Goal: Task Accomplishment & Management: Manage account settings

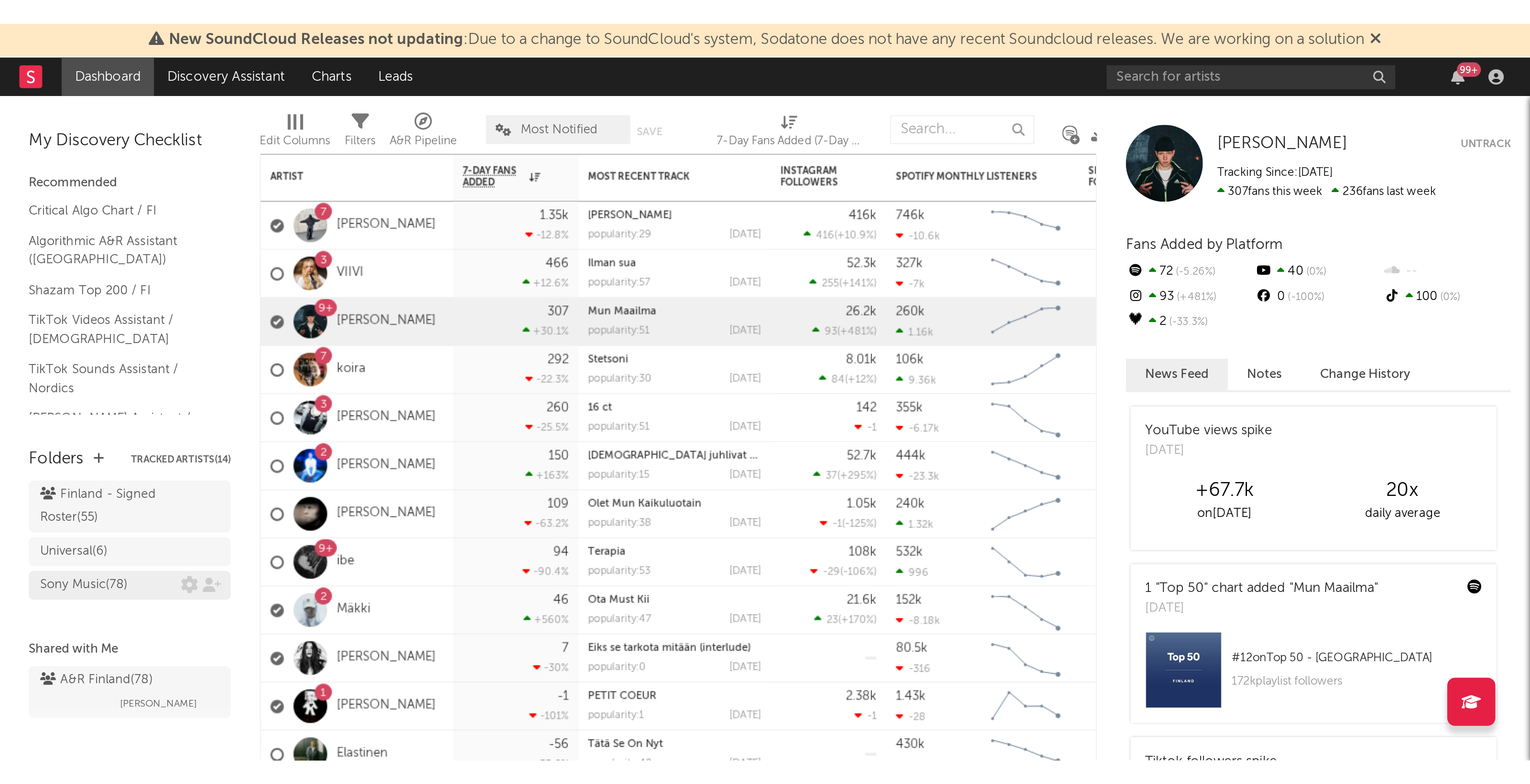
scroll to position [120, 0]
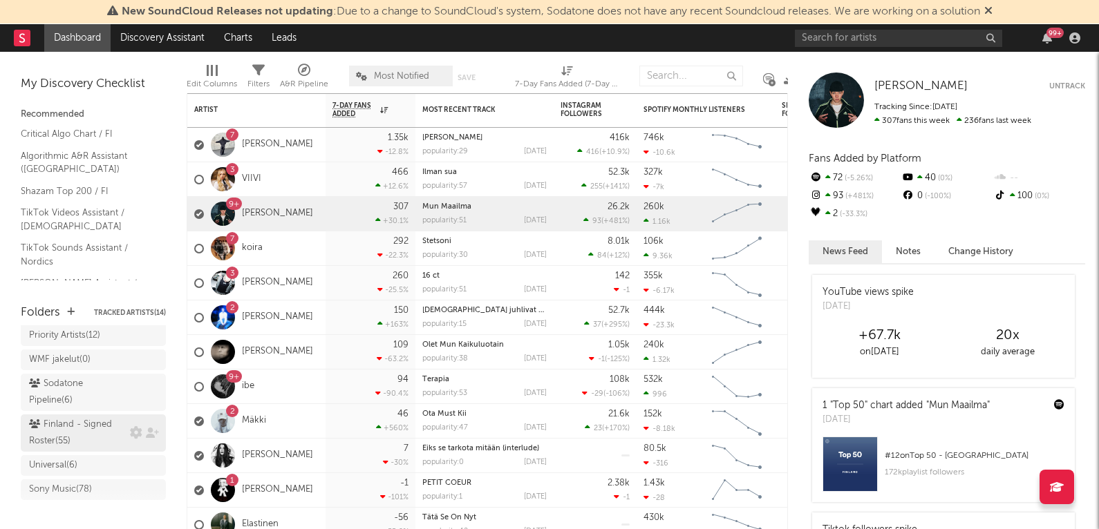
click at [85, 417] on div "Finland - Signed Roster ( 55 )" at bounding box center [77, 433] width 97 height 33
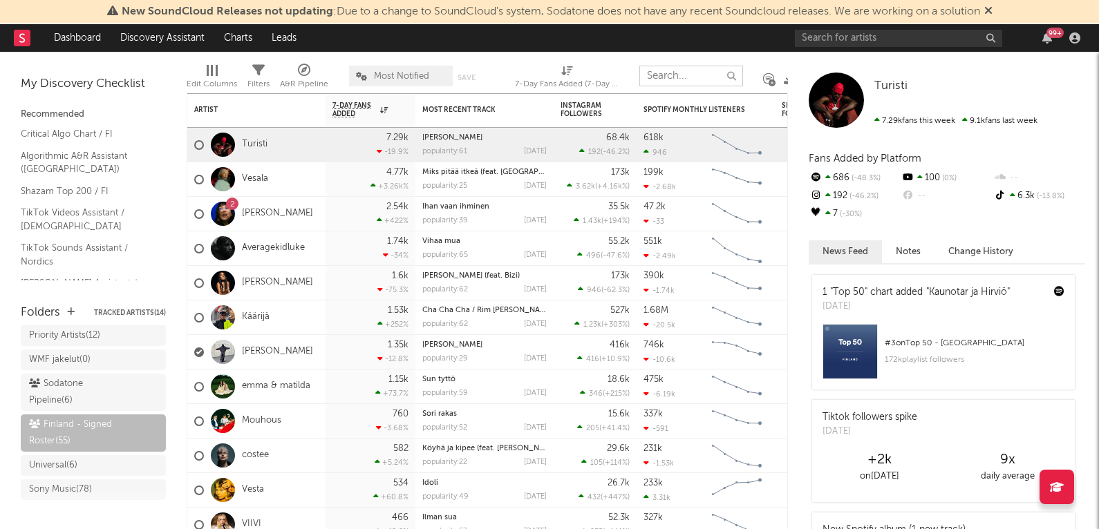
drag, startPoint x: 658, startPoint y: 79, endPoint x: 668, endPoint y: 76, distance: 10.3
click at [661, 79] on input "text" at bounding box center [691, 76] width 104 height 21
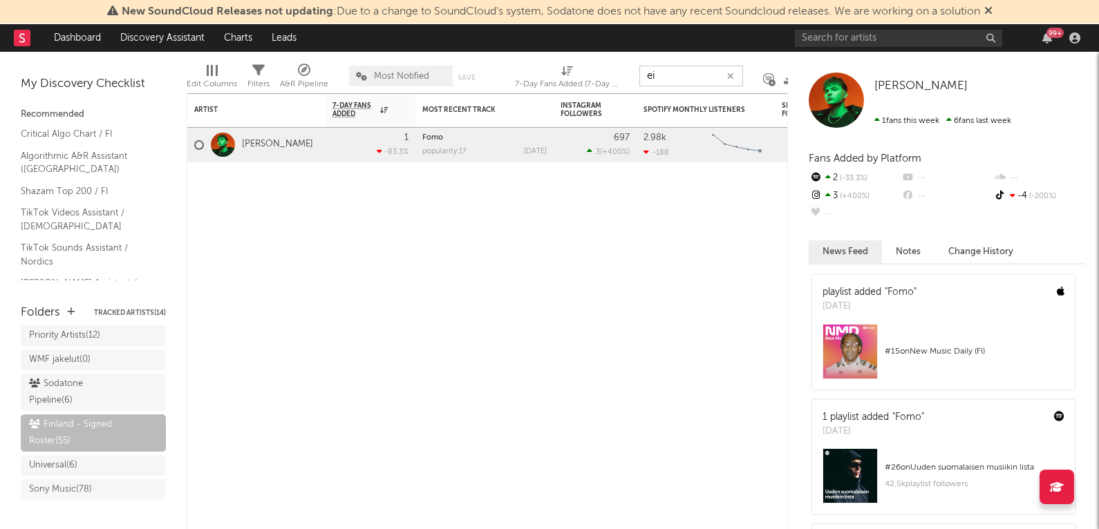
type input "e"
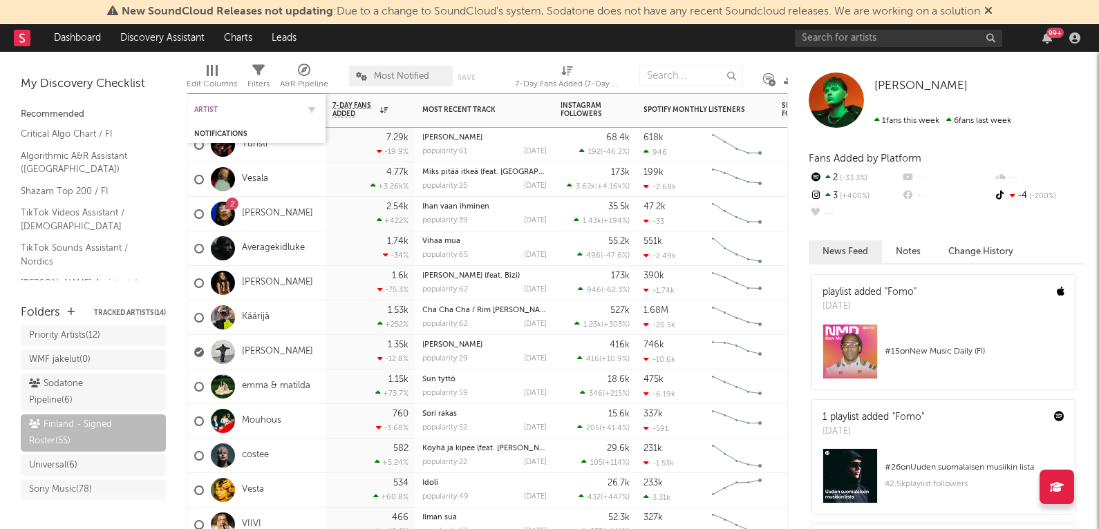
click at [265, 108] on div "Artist" at bounding box center [246, 110] width 104 height 8
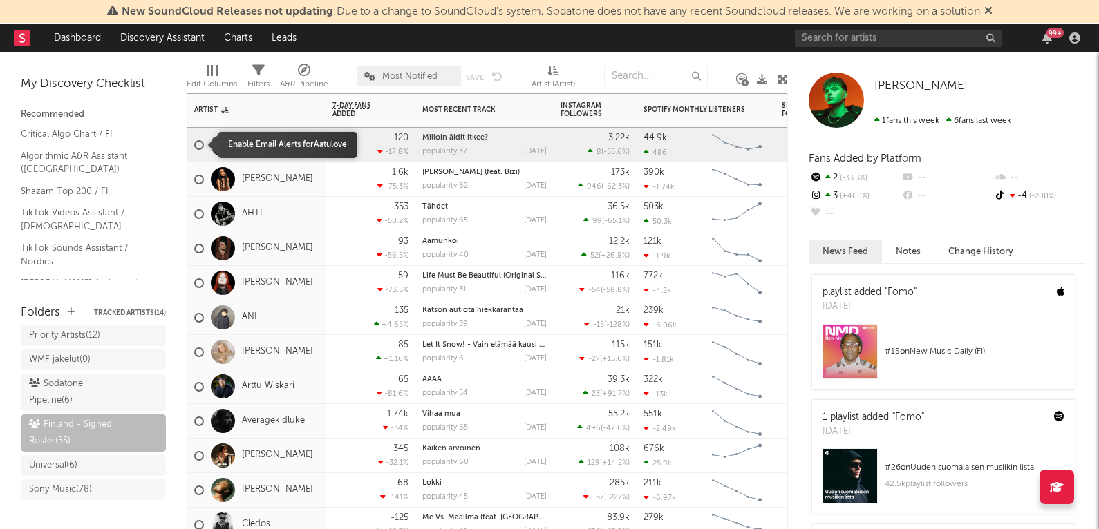
click at [196, 146] on div at bounding box center [199, 145] width 10 height 10
click at [194, 146] on input "checkbox" at bounding box center [194, 145] width 0 height 12
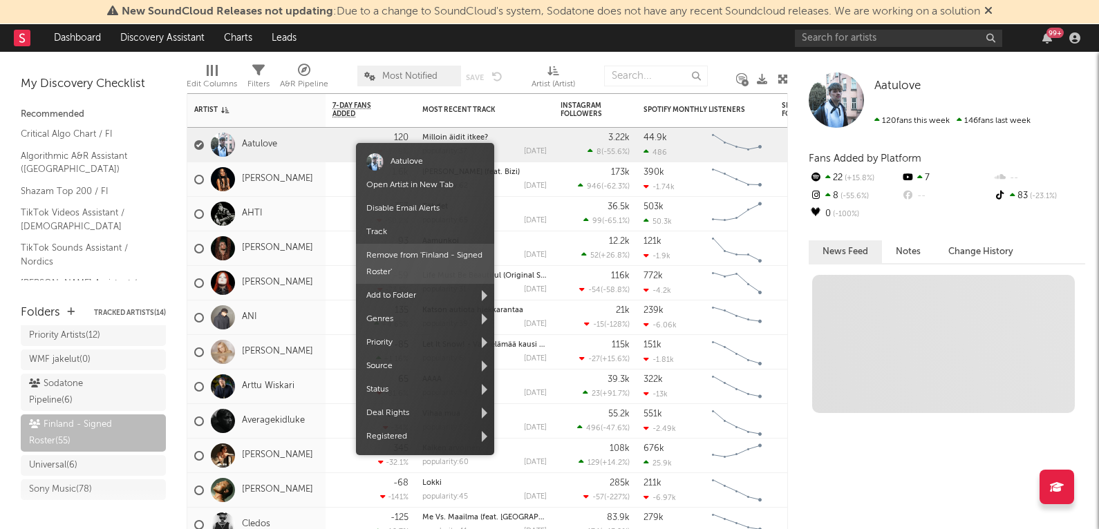
click at [433, 258] on span "Remove from ' [GEOGRAPHIC_DATA] - Signed Roster '" at bounding box center [425, 264] width 138 height 40
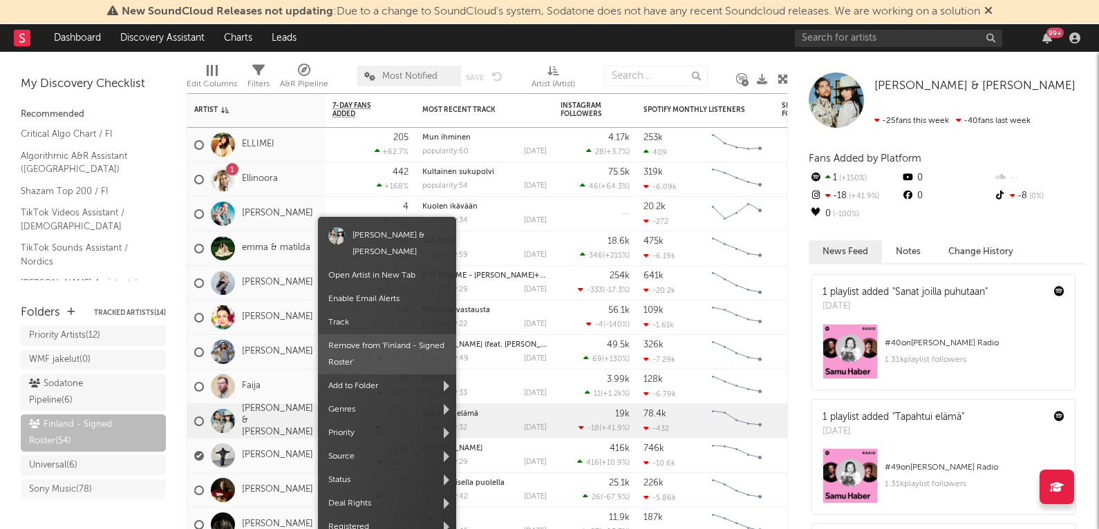
click at [364, 335] on span "Remove from ' [GEOGRAPHIC_DATA] - Signed Roster '" at bounding box center [387, 355] width 138 height 40
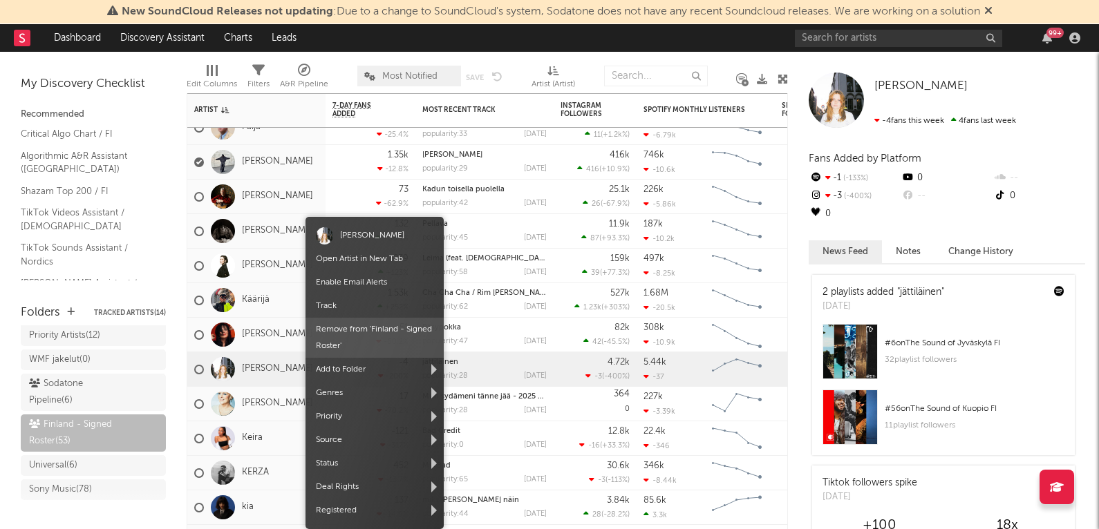
click at [372, 322] on span "Remove from ' [GEOGRAPHIC_DATA] - Signed Roster '" at bounding box center [375, 338] width 138 height 40
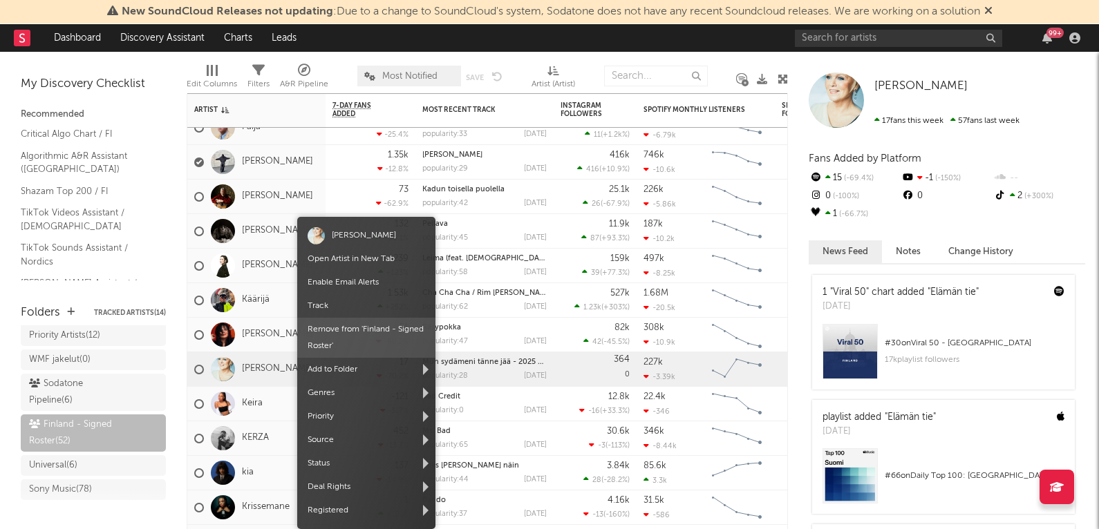
click at [349, 335] on span "Remove from ' [GEOGRAPHIC_DATA] - Signed Roster '" at bounding box center [366, 338] width 138 height 40
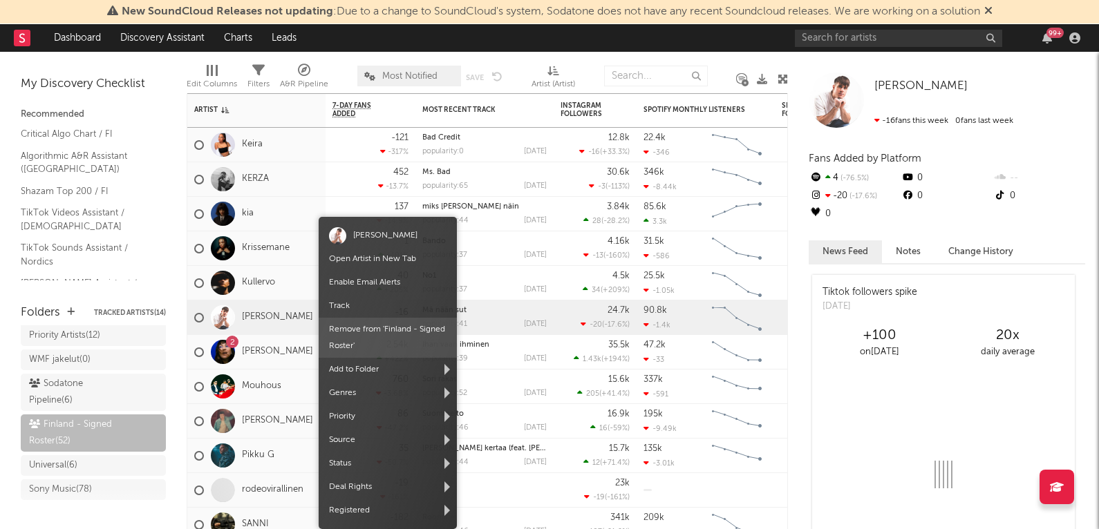
click at [375, 337] on span "Remove from ' [GEOGRAPHIC_DATA] - Signed Roster '" at bounding box center [388, 338] width 138 height 40
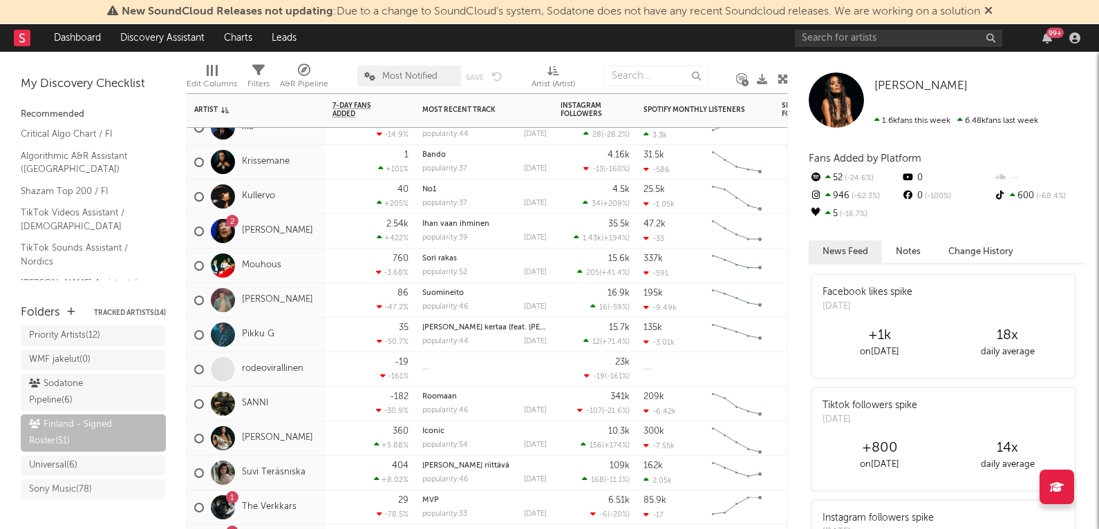
click at [328, 378] on div "-19 -161 %" at bounding box center [371, 370] width 90 height 35
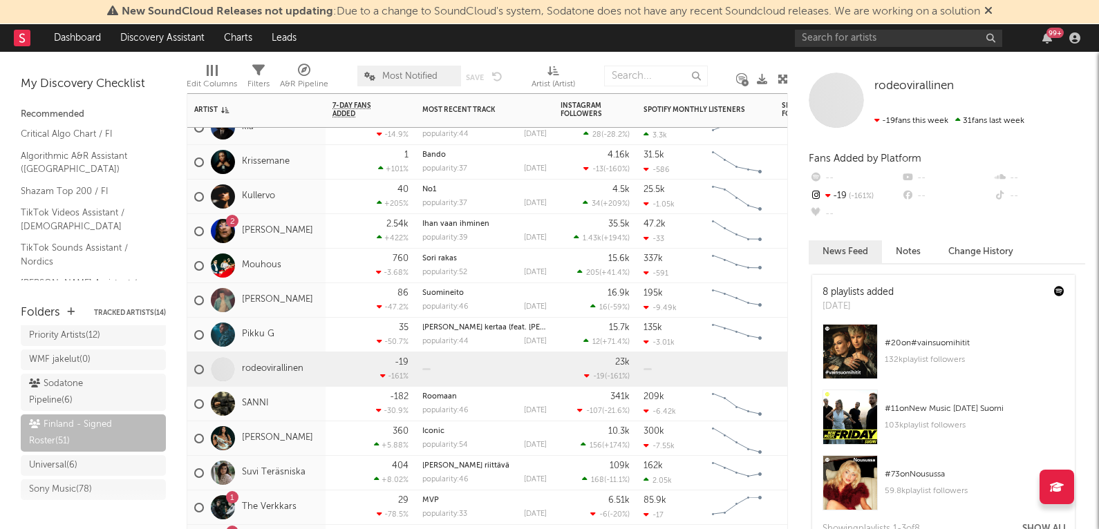
click at [326, 372] on div "-19 -161 %" at bounding box center [371, 370] width 90 height 35
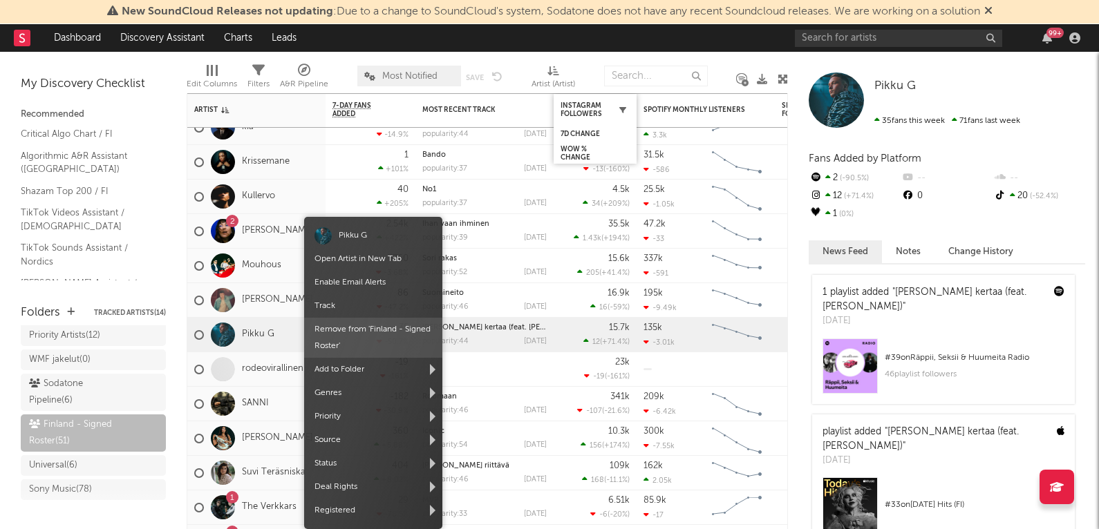
drag, startPoint x: 375, startPoint y: 330, endPoint x: 626, endPoint y: 111, distance: 333.1
click at [375, 332] on span "Remove from ' [GEOGRAPHIC_DATA] - Signed Roster '" at bounding box center [373, 338] width 138 height 40
